Goal: Obtain resource: Download file/media

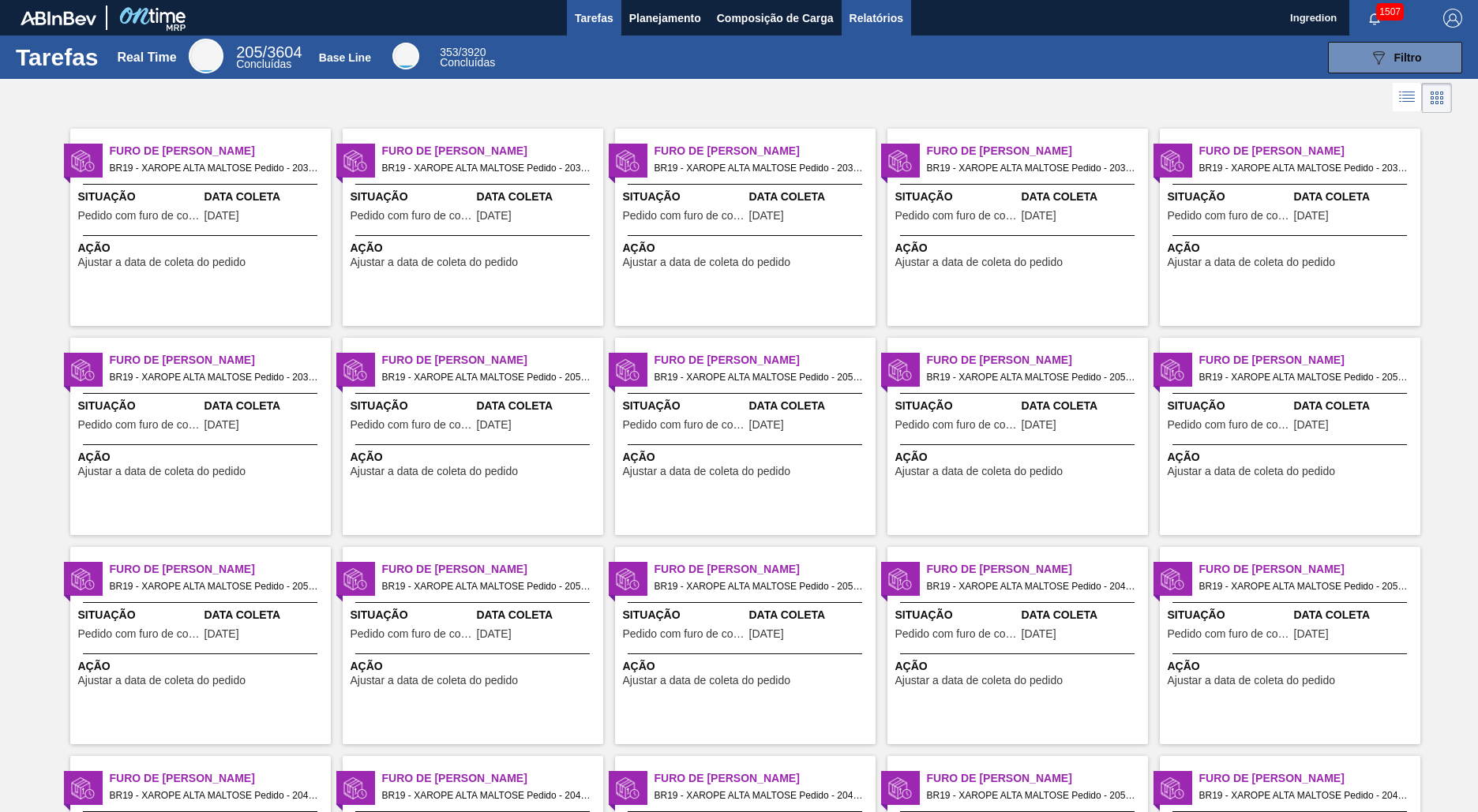
click at [874, 18] on span "Relatórios" at bounding box center [876, 18] width 53 height 19
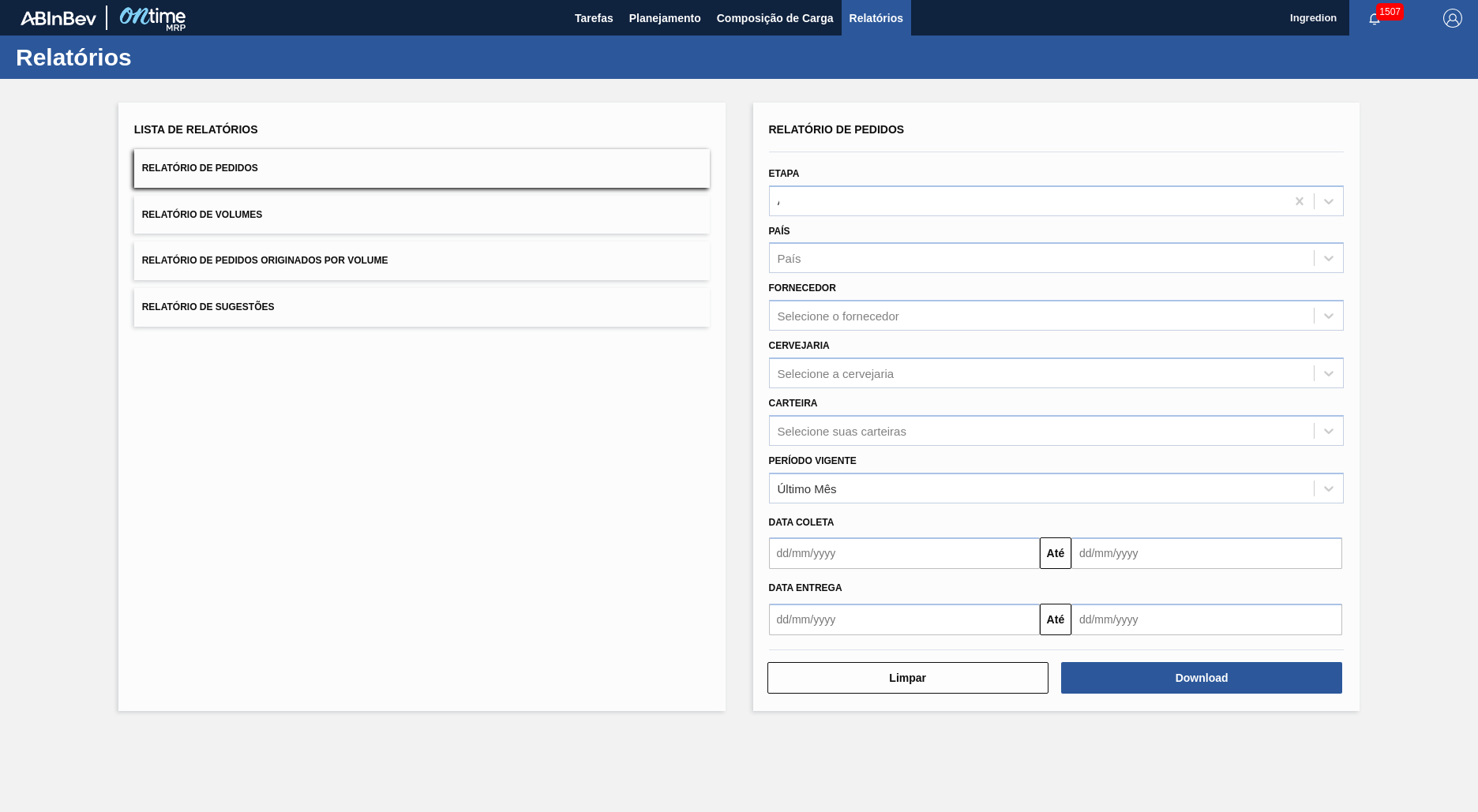
type input "Aguardando Faturamento"
type input "Xarope"
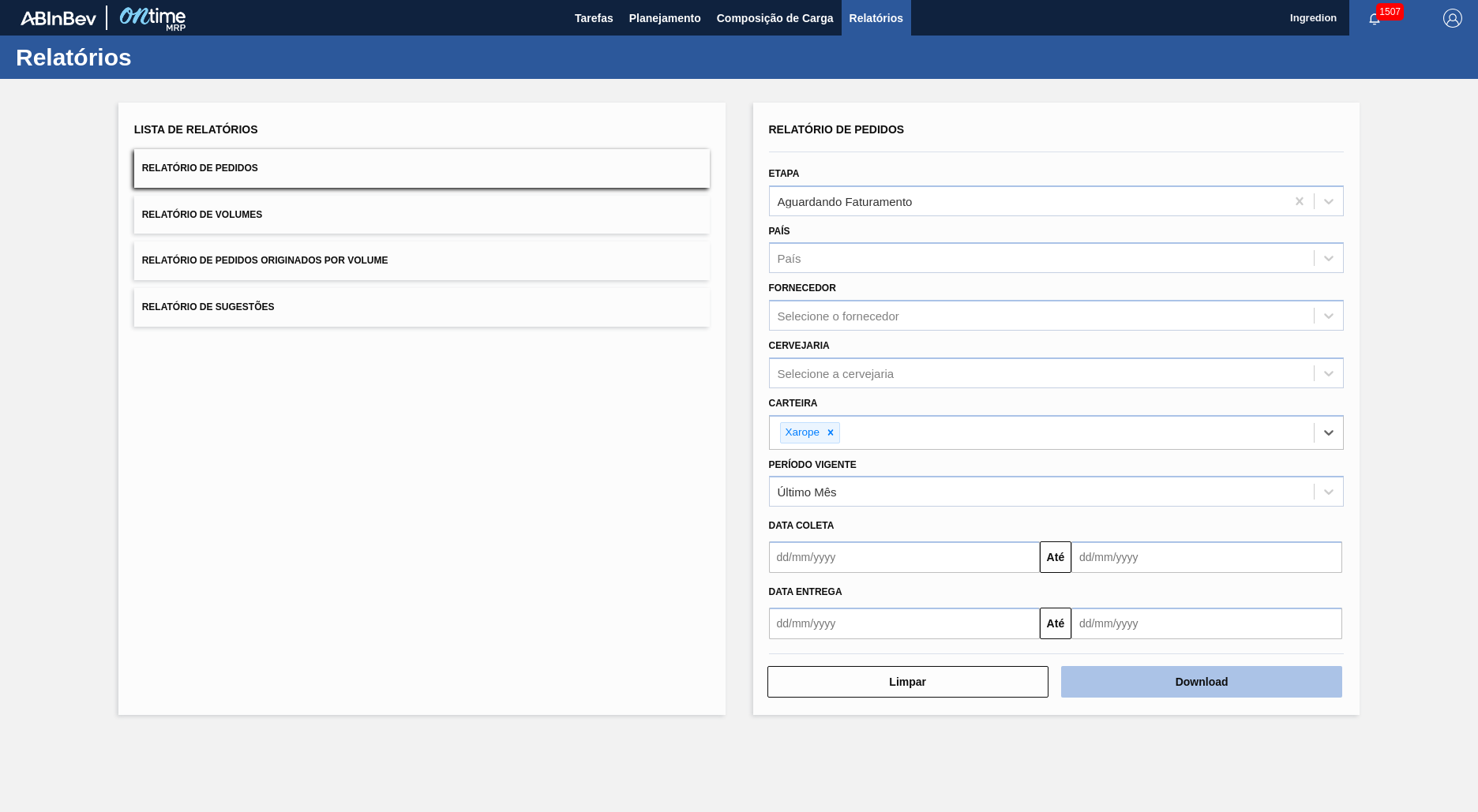
click at [1201, 682] on button "Download" at bounding box center [1202, 681] width 281 height 31
